Goal: Transaction & Acquisition: Download file/media

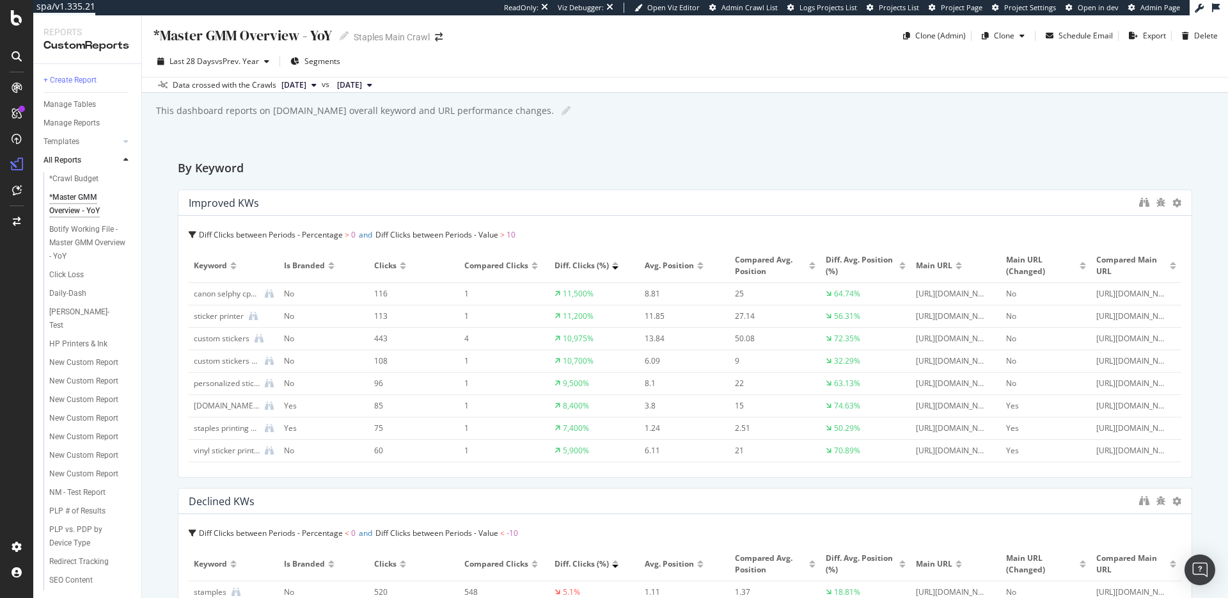
click at [962, 294] on div "[URL][DOMAIN_NAME]" at bounding box center [952, 294] width 72 height 12
click at [1139, 203] on icon "binoculars" at bounding box center [1144, 202] width 10 height 10
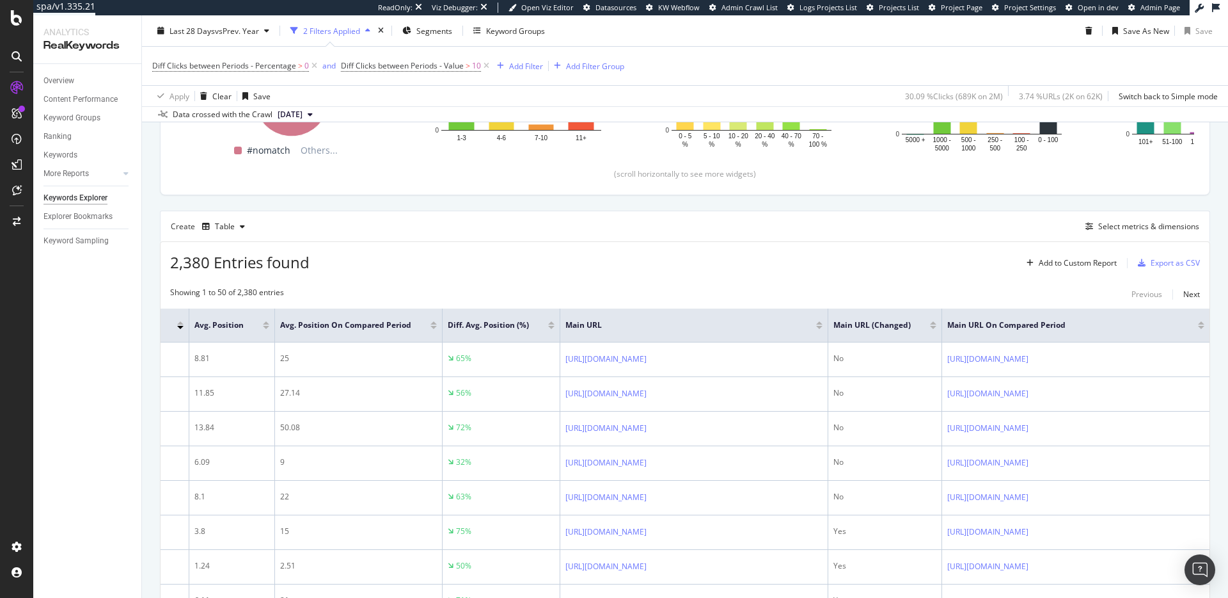
scroll to position [315, 0]
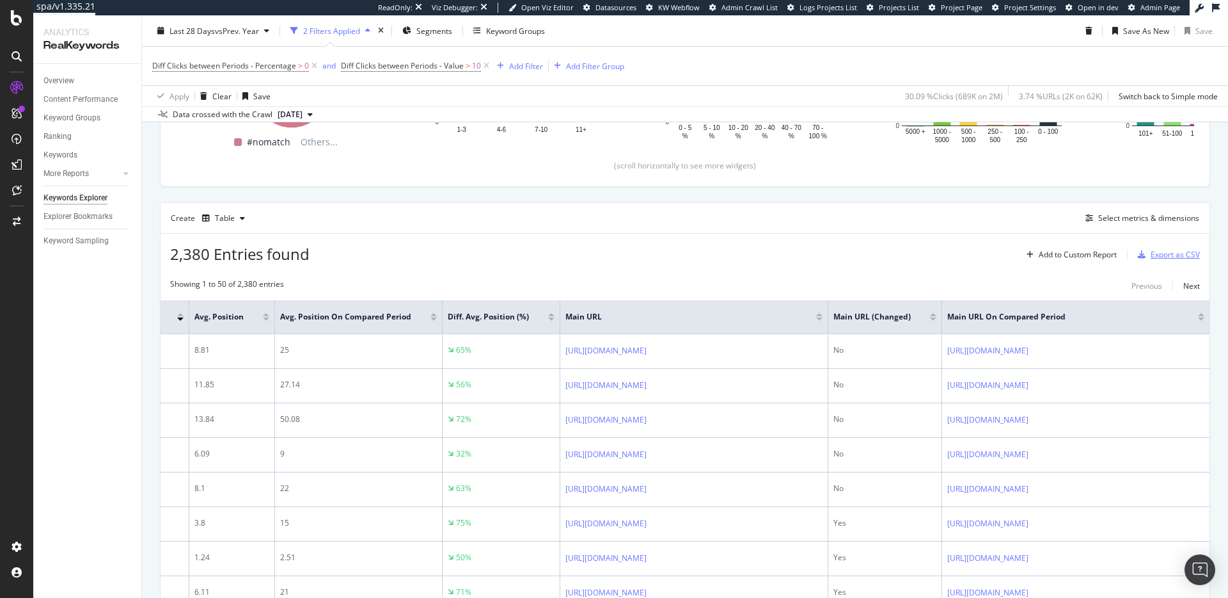
click at [1178, 257] on div "Export as CSV" at bounding box center [1175, 254] width 49 height 11
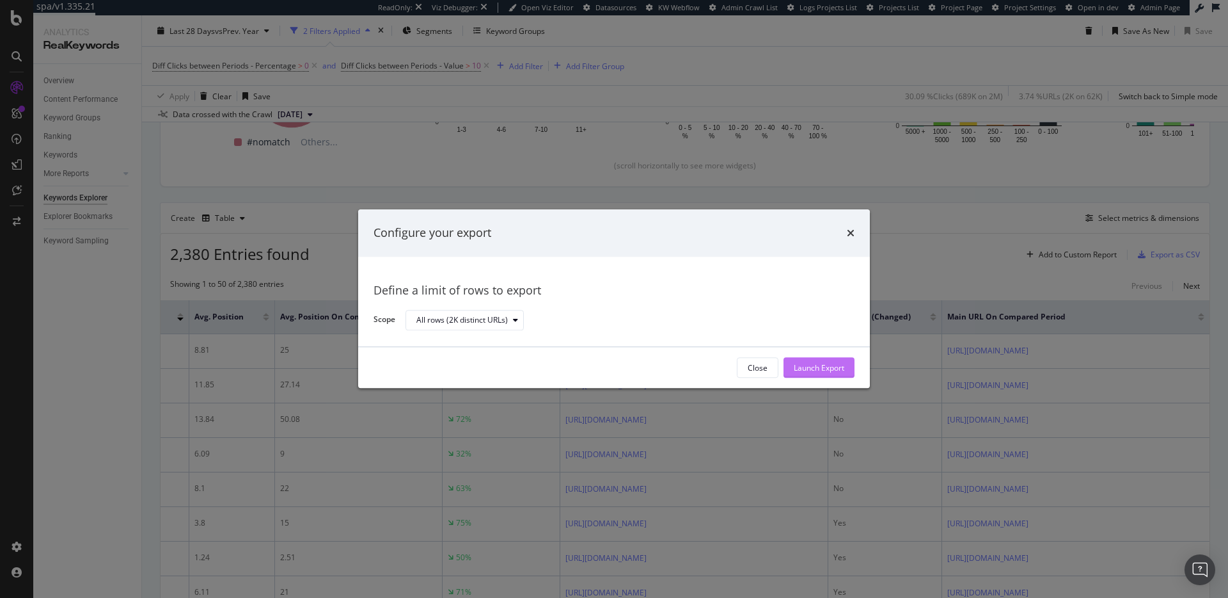
click at [819, 364] on div "Launch Export" at bounding box center [819, 367] width 51 height 11
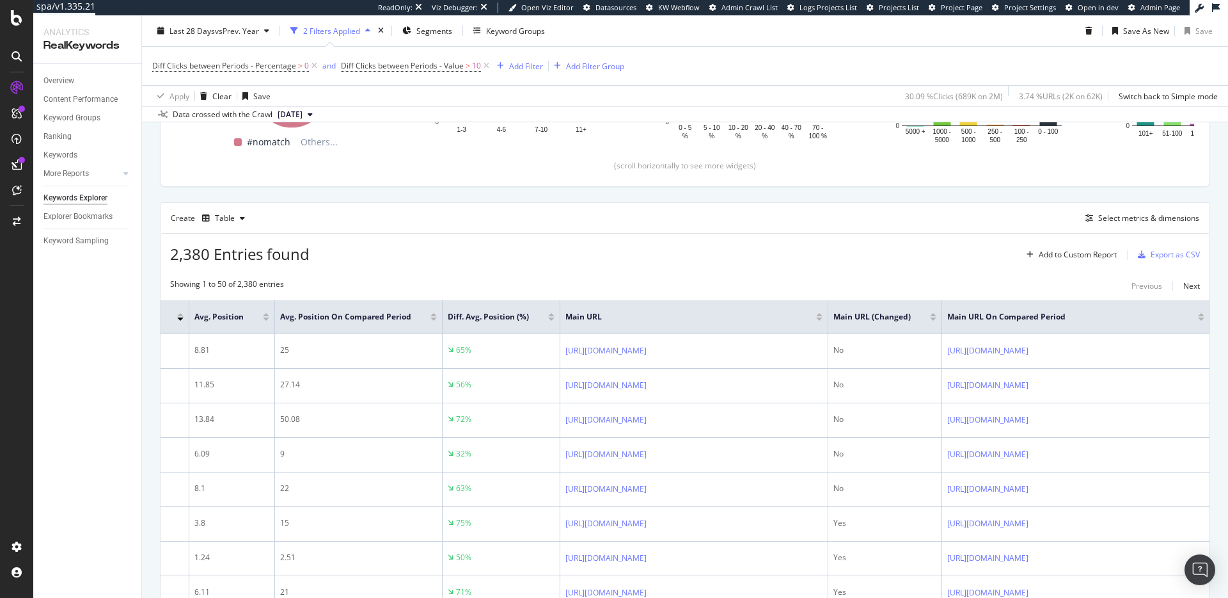
click at [467, 231] on div "Create Table Select metrics & dimensions" at bounding box center [685, 217] width 1050 height 31
